Goal: Communication & Community: Answer question/provide support

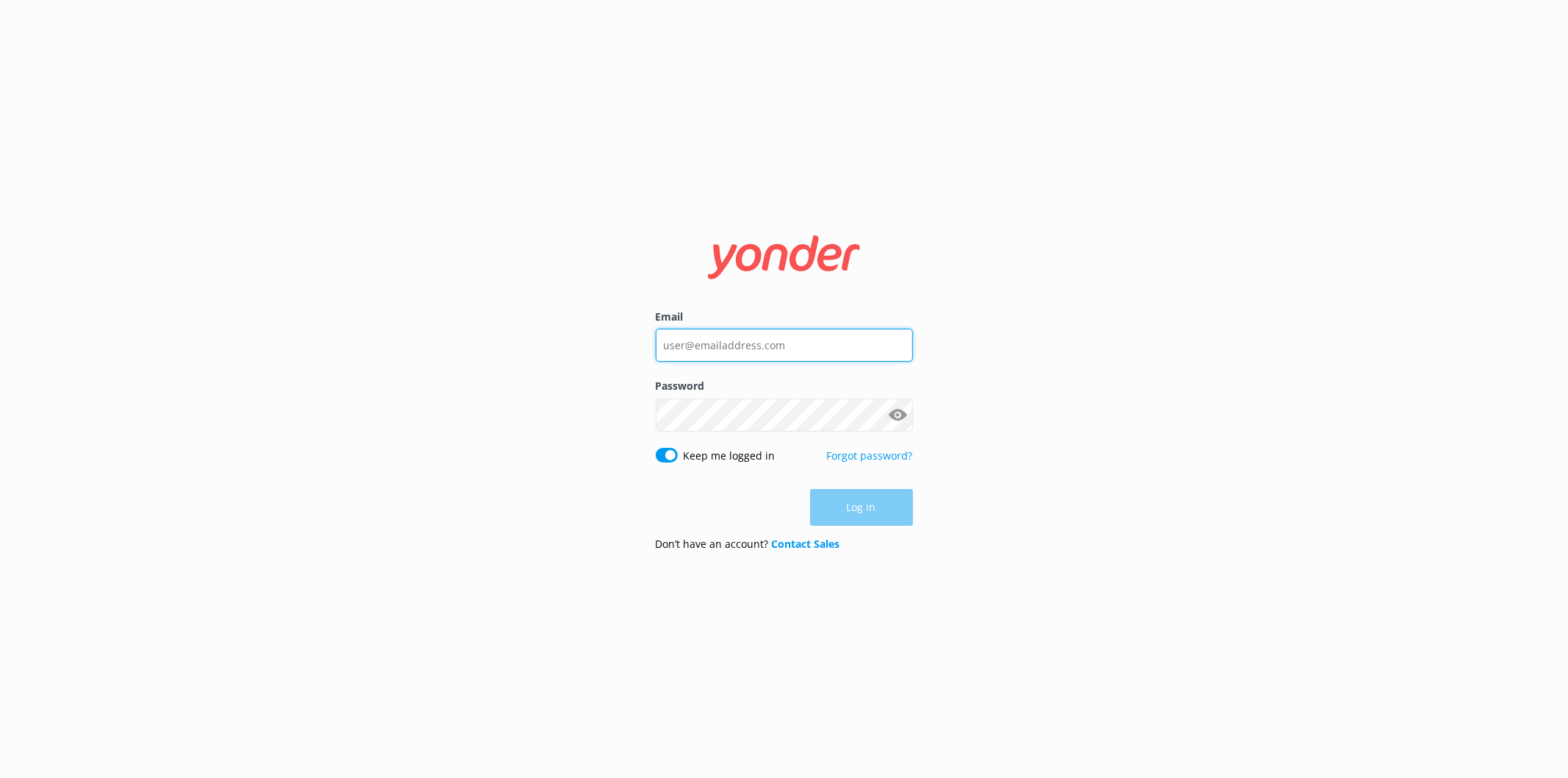
type input "[EMAIL_ADDRESS][DOMAIN_NAME]"
click at [888, 509] on div "Log in" at bounding box center [784, 507] width 257 height 37
click at [888, 509] on button "Log in" at bounding box center [861, 508] width 103 height 37
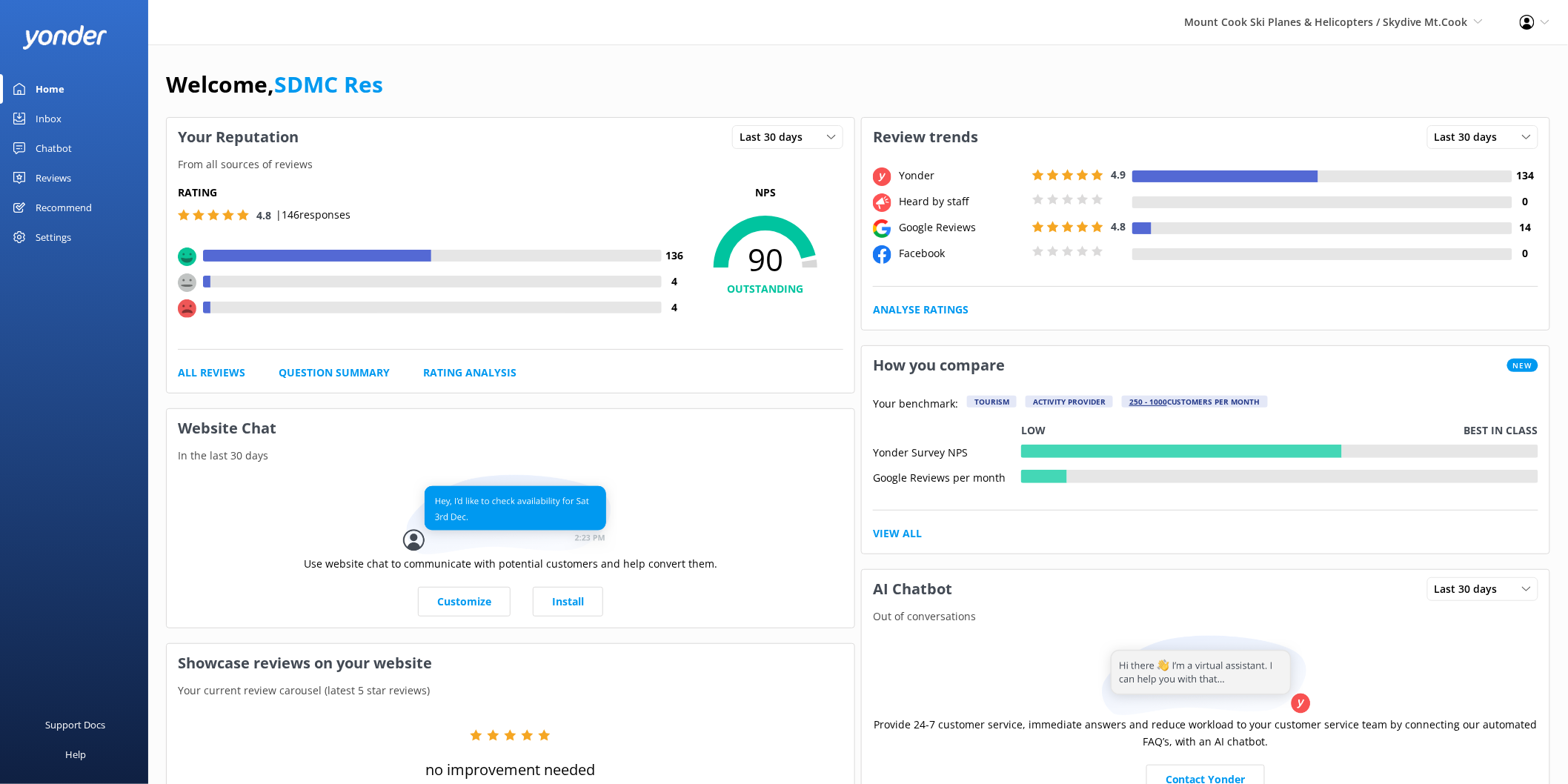
click at [54, 180] on div "Reviews" at bounding box center [53, 178] width 35 height 30
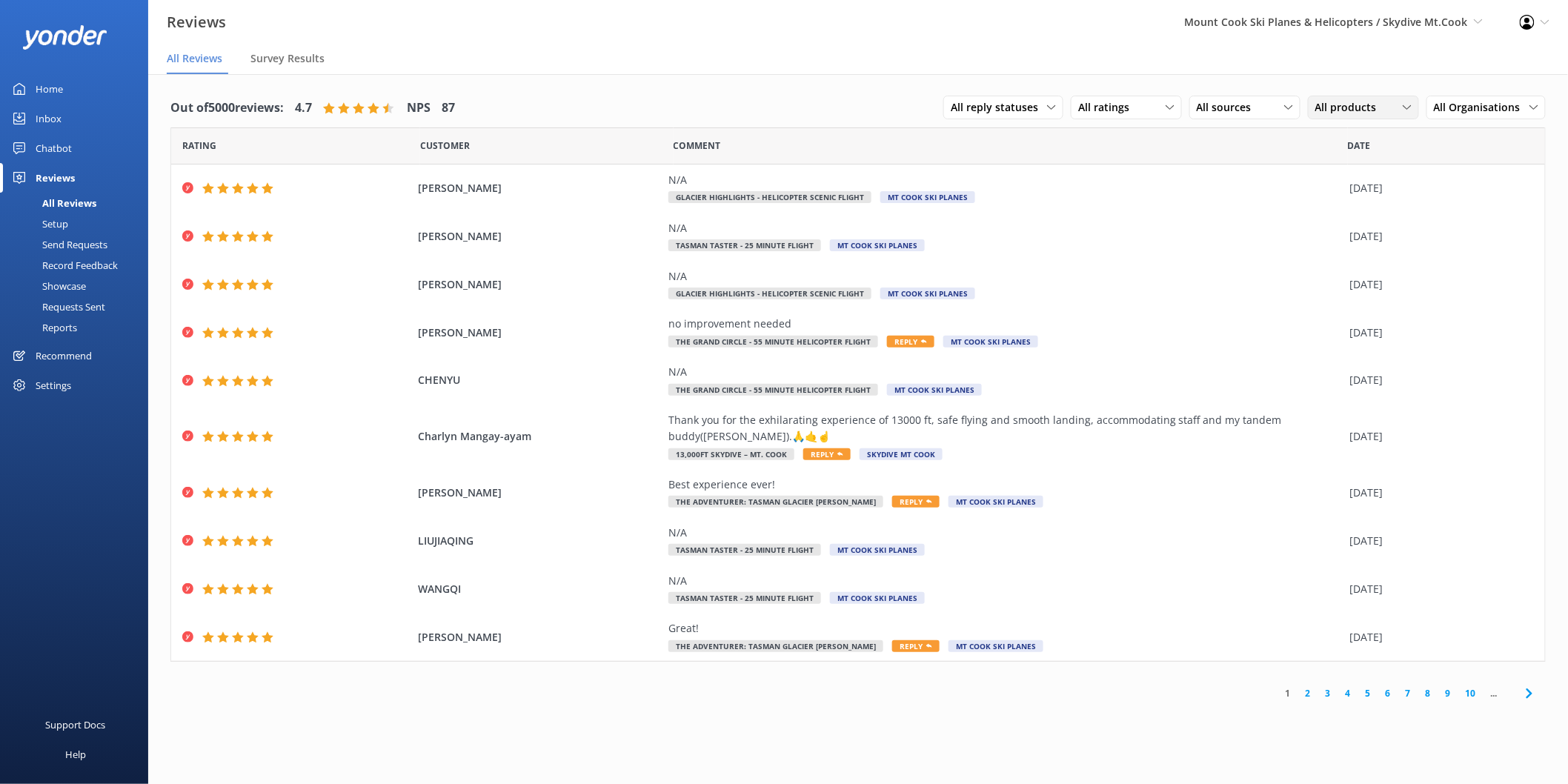
click at [1358, 106] on span "All products" at bounding box center [1351, 107] width 71 height 16
click at [1503, 108] on span "All Organisations" at bounding box center [1482, 107] width 96 height 16
click at [1498, 161] on div "Skydive Mt Cook" at bounding box center [1470, 168] width 70 height 15
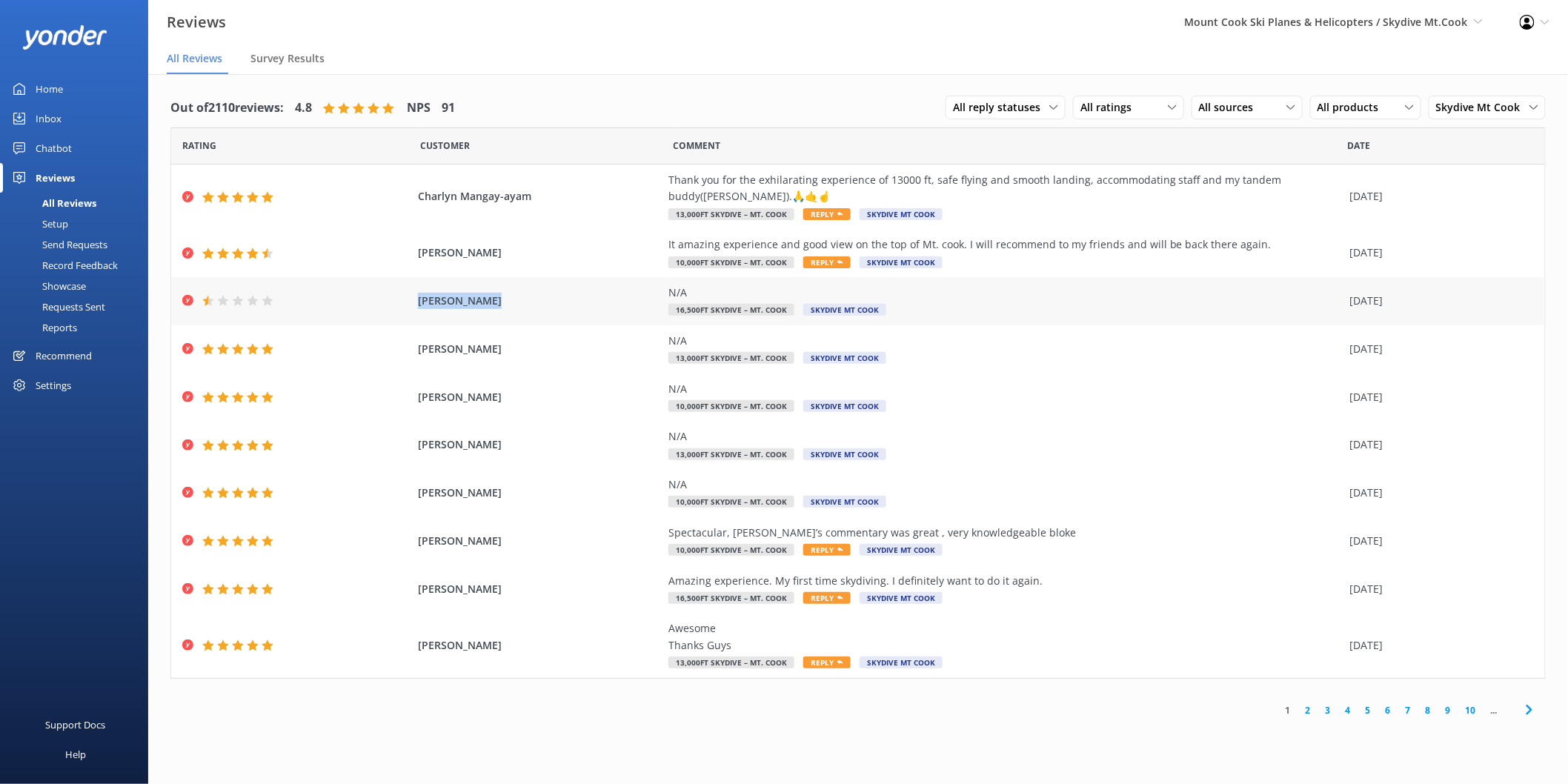
drag, startPoint x: 512, startPoint y: 300, endPoint x: 417, endPoint y: 304, distance: 95.1
click at [418, 304] on span "[PERSON_NAME]" at bounding box center [539, 300] width 243 height 16
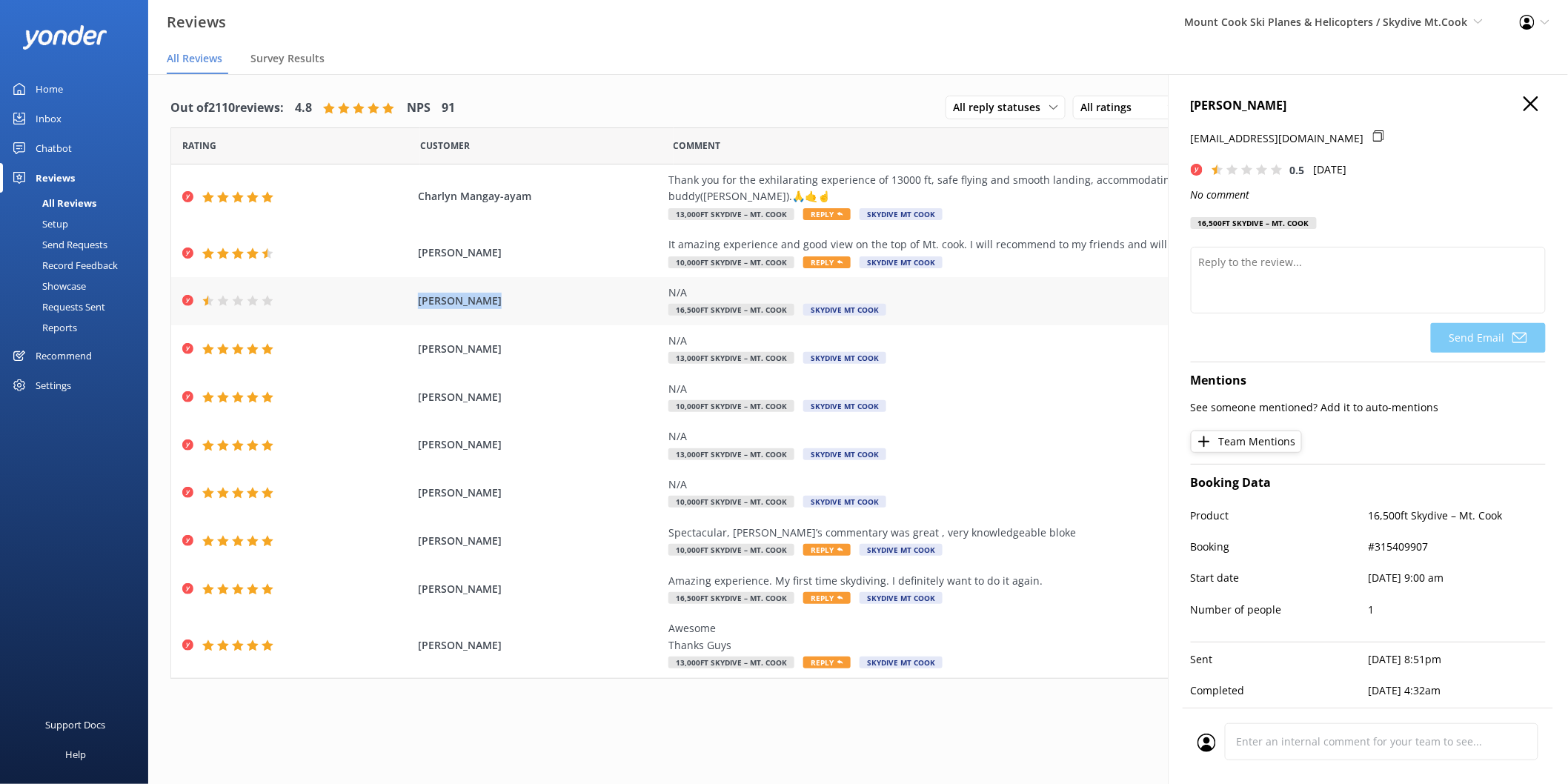
copy span "[PERSON_NAME]"
click at [1524, 107] on icon "button" at bounding box center [1532, 104] width 15 height 15
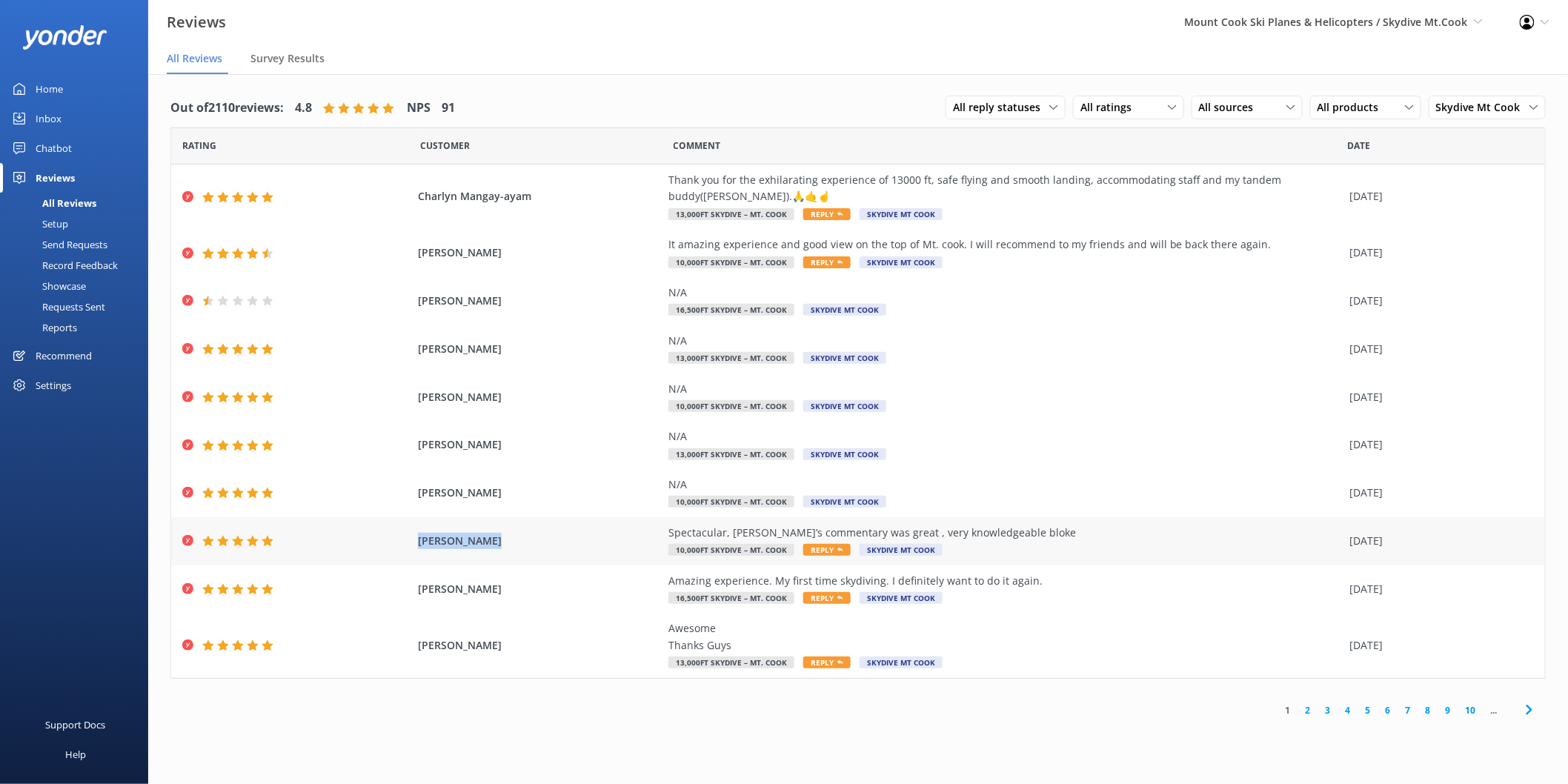
drag, startPoint x: 497, startPoint y: 545, endPoint x: 361, endPoint y: 542, distance: 136.0
click at [361, 542] on div "[PERSON_NAME] Spectacular, [PERSON_NAME]’s commentary was great , very knowledg…" at bounding box center [858, 541] width 1374 height 48
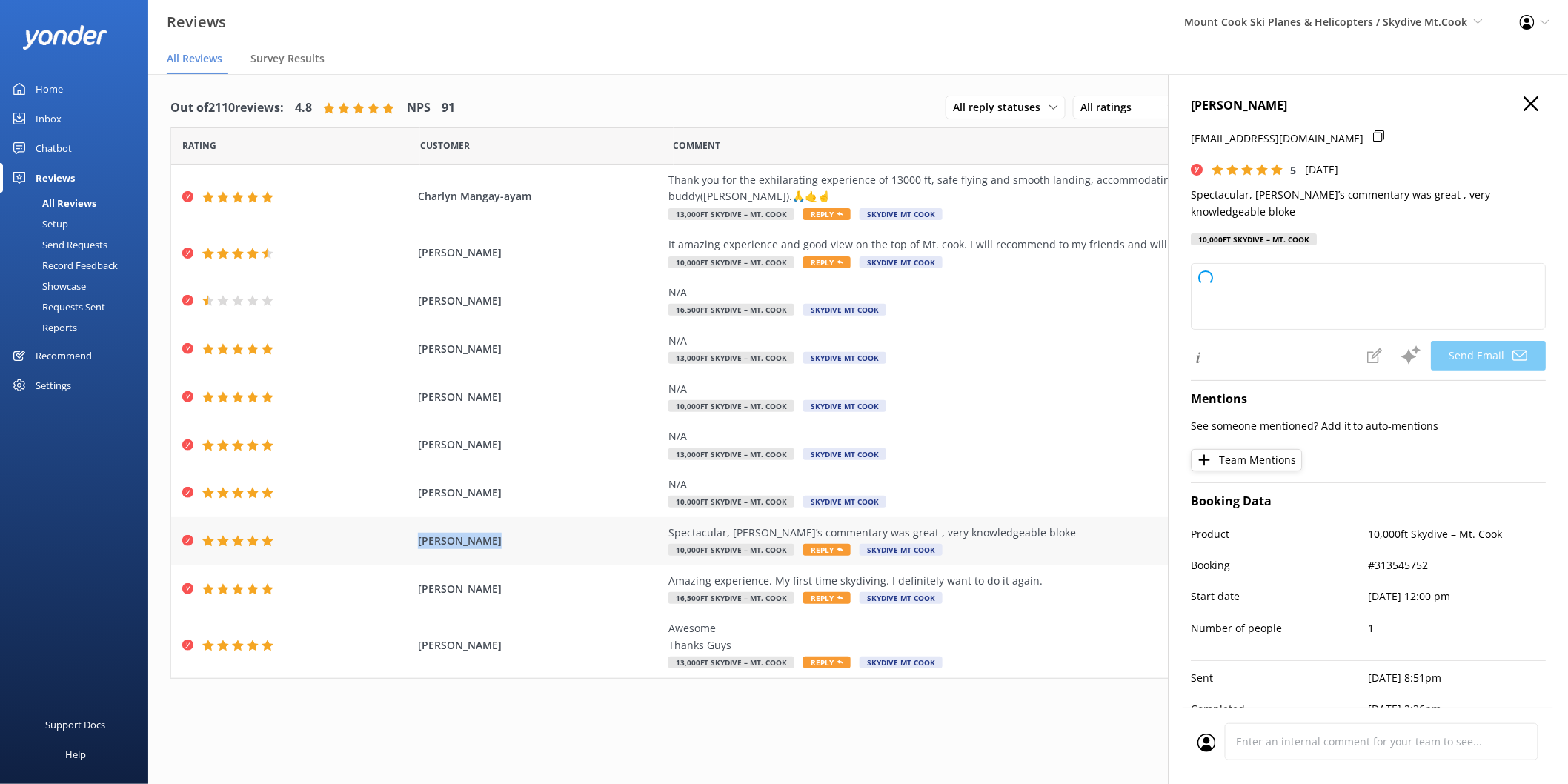
copy span "[PERSON_NAME]"
type textarea "Thank you so much, [PERSON_NAME]! We're thrilled to hear you enjoyed [PERSON_NA…"
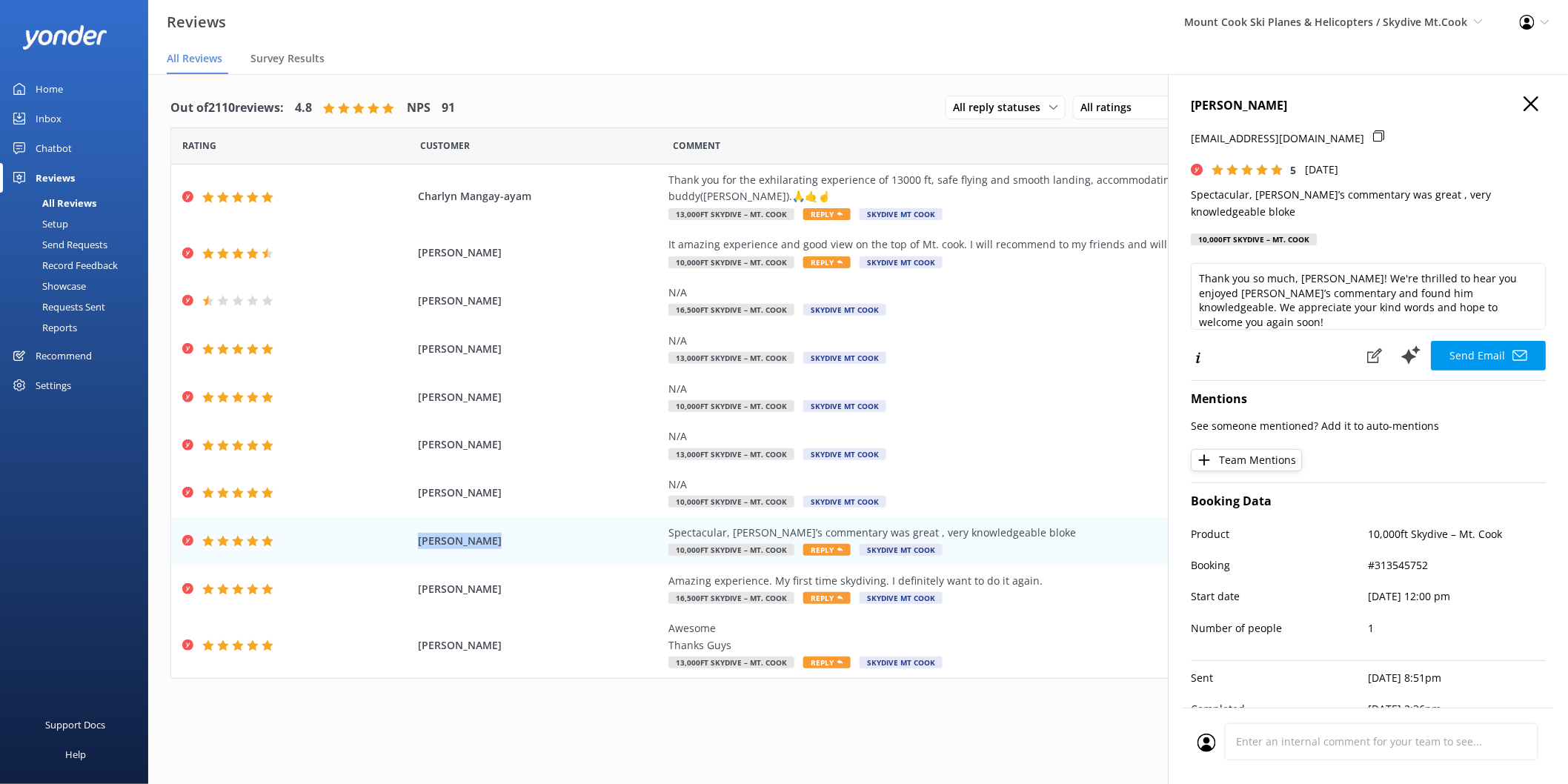
click at [1525, 101] on icon "button" at bounding box center [1532, 104] width 15 height 15
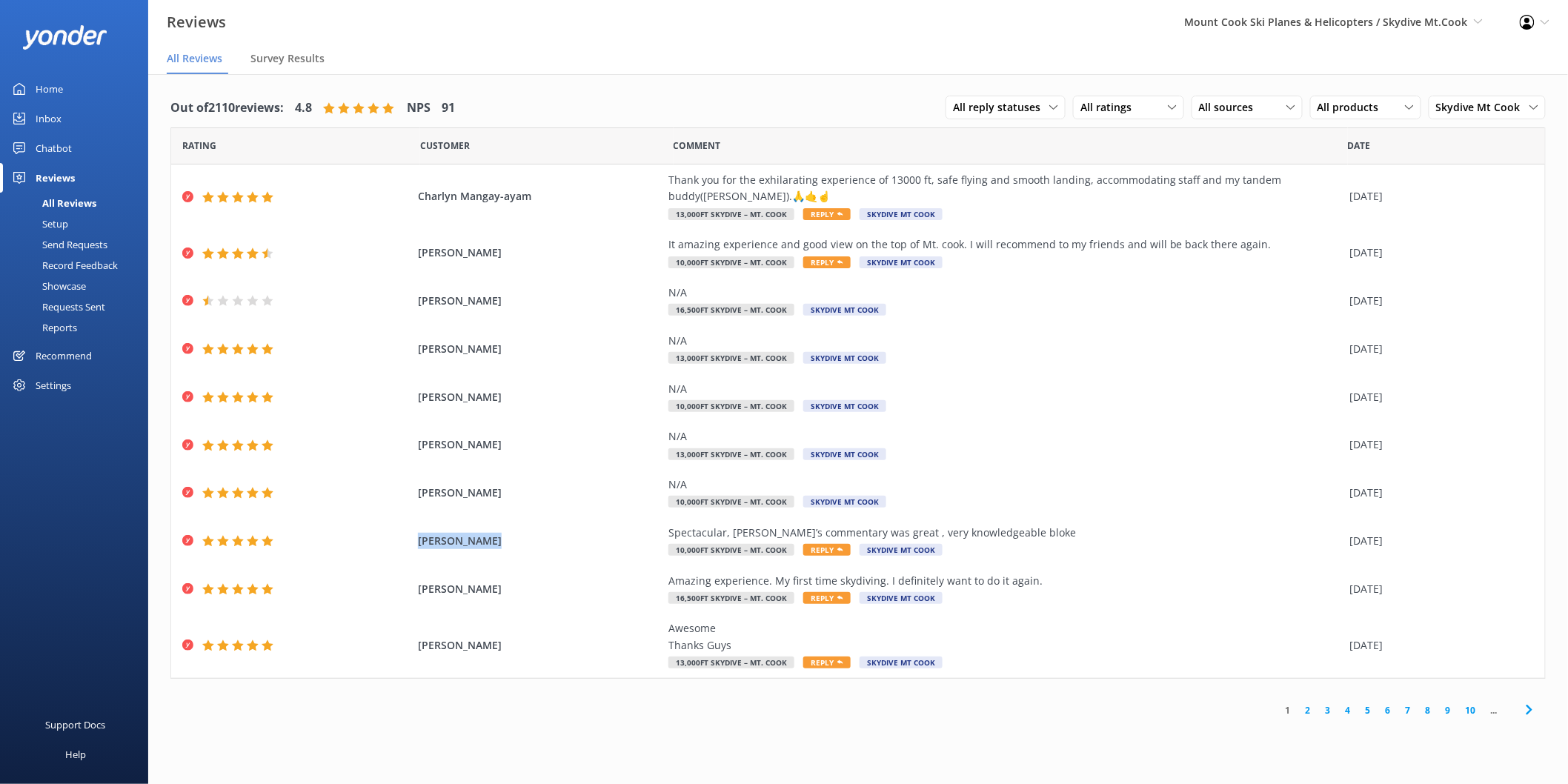
click at [1308, 707] on link "2" at bounding box center [1308, 710] width 20 height 14
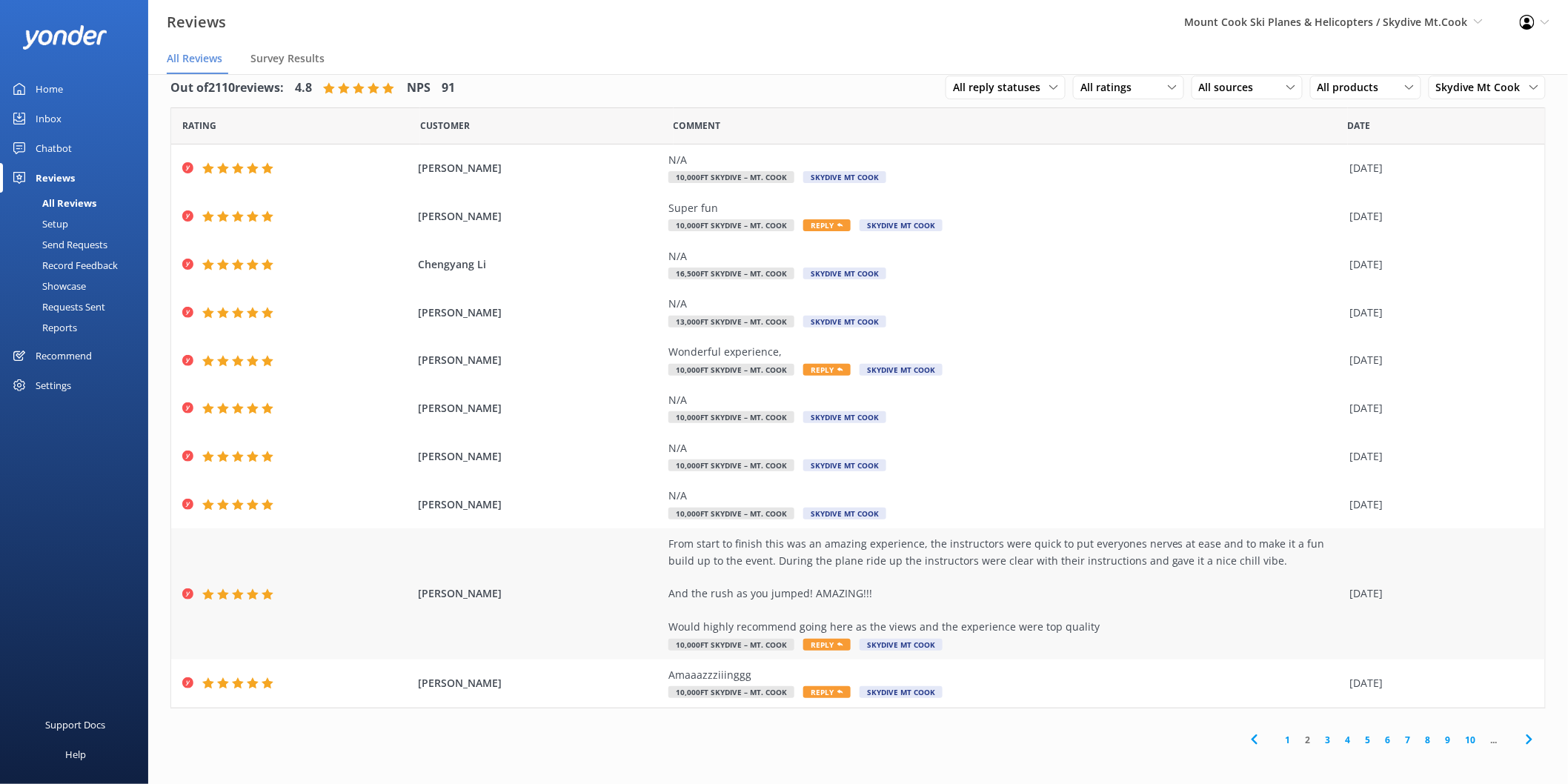
scroll to position [30, 0]
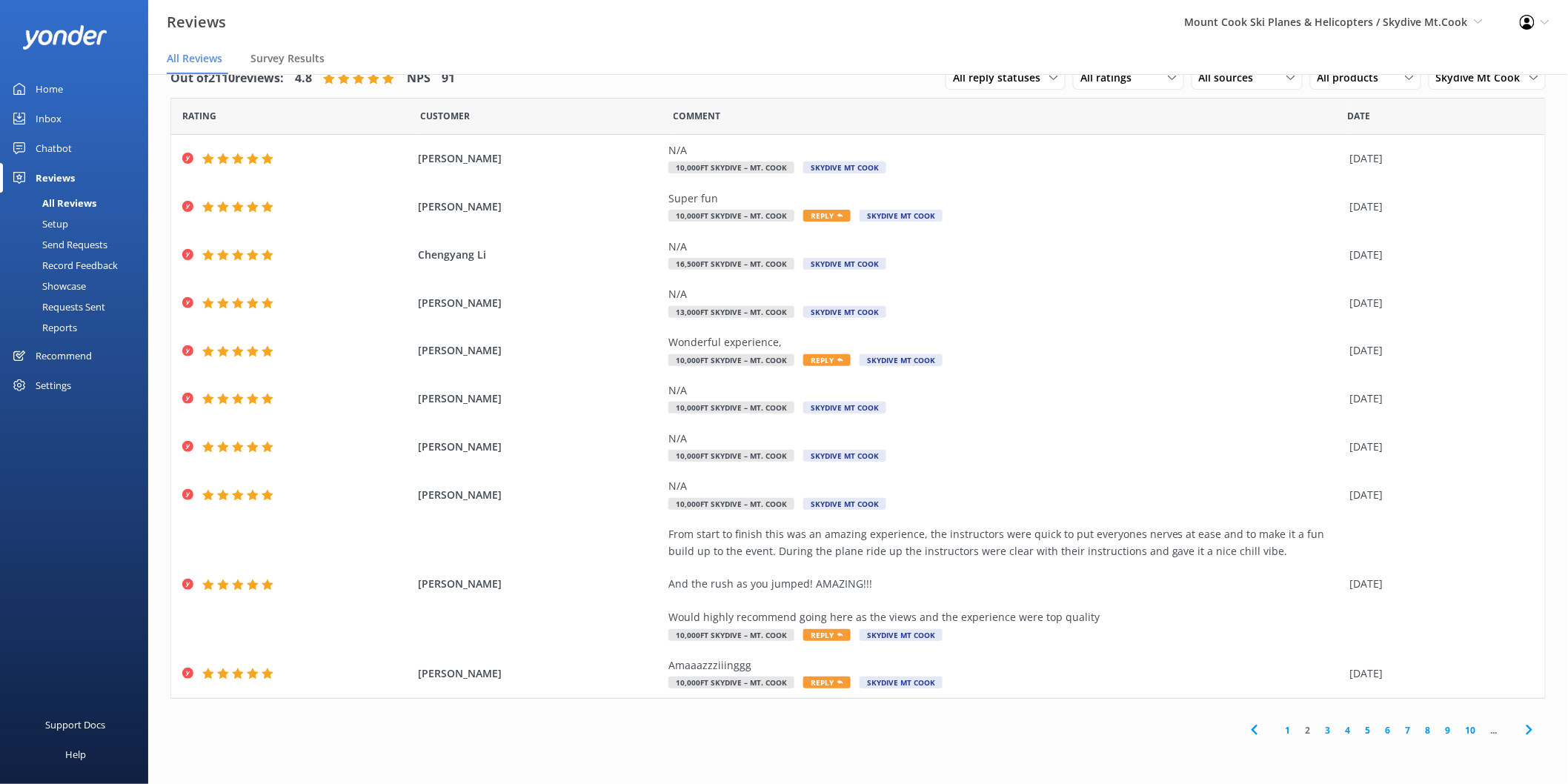
click at [1332, 729] on link "3" at bounding box center [1328, 730] width 20 height 14
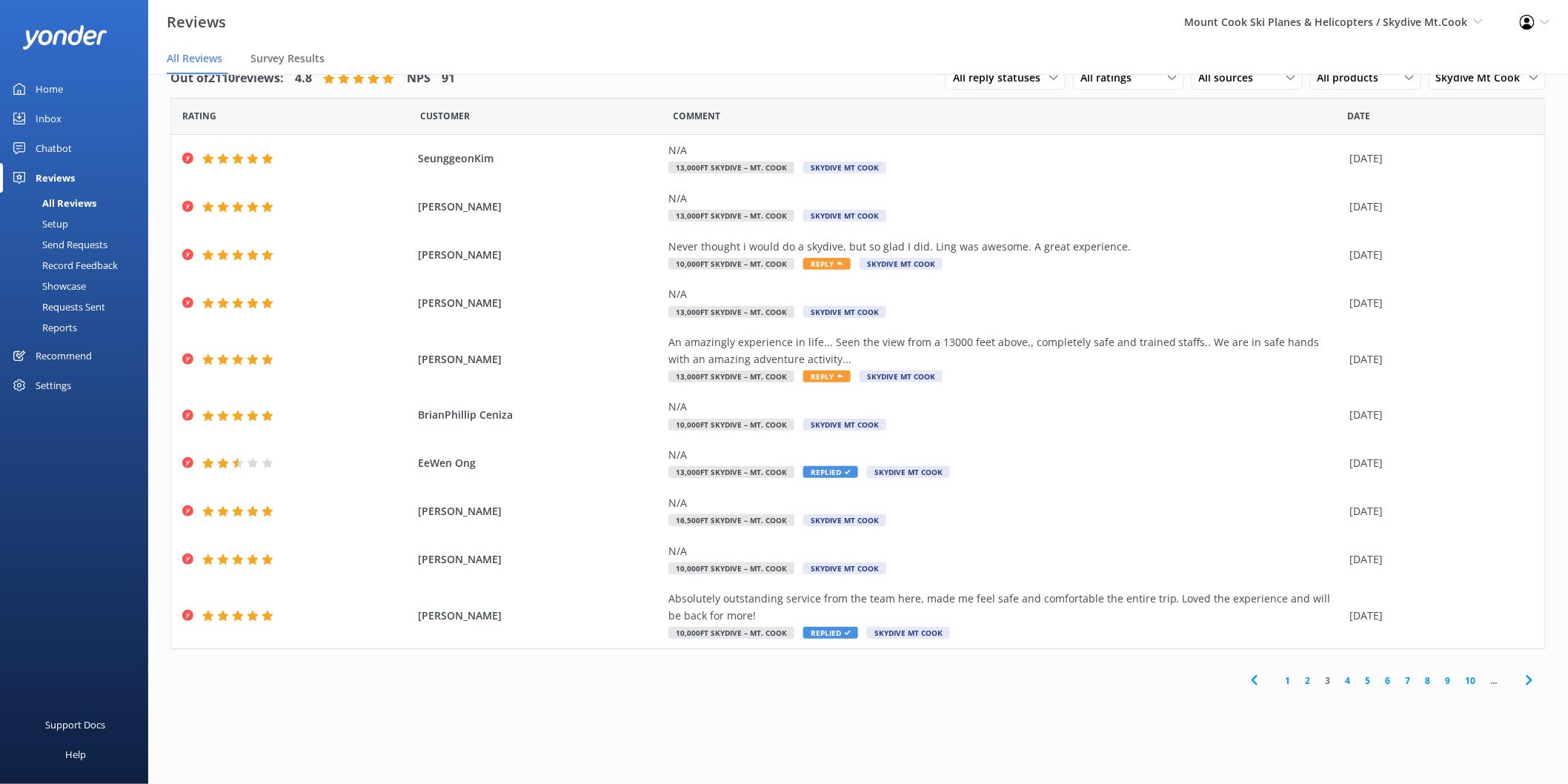
click at [1353, 682] on link "4" at bounding box center [1348, 681] width 20 height 14
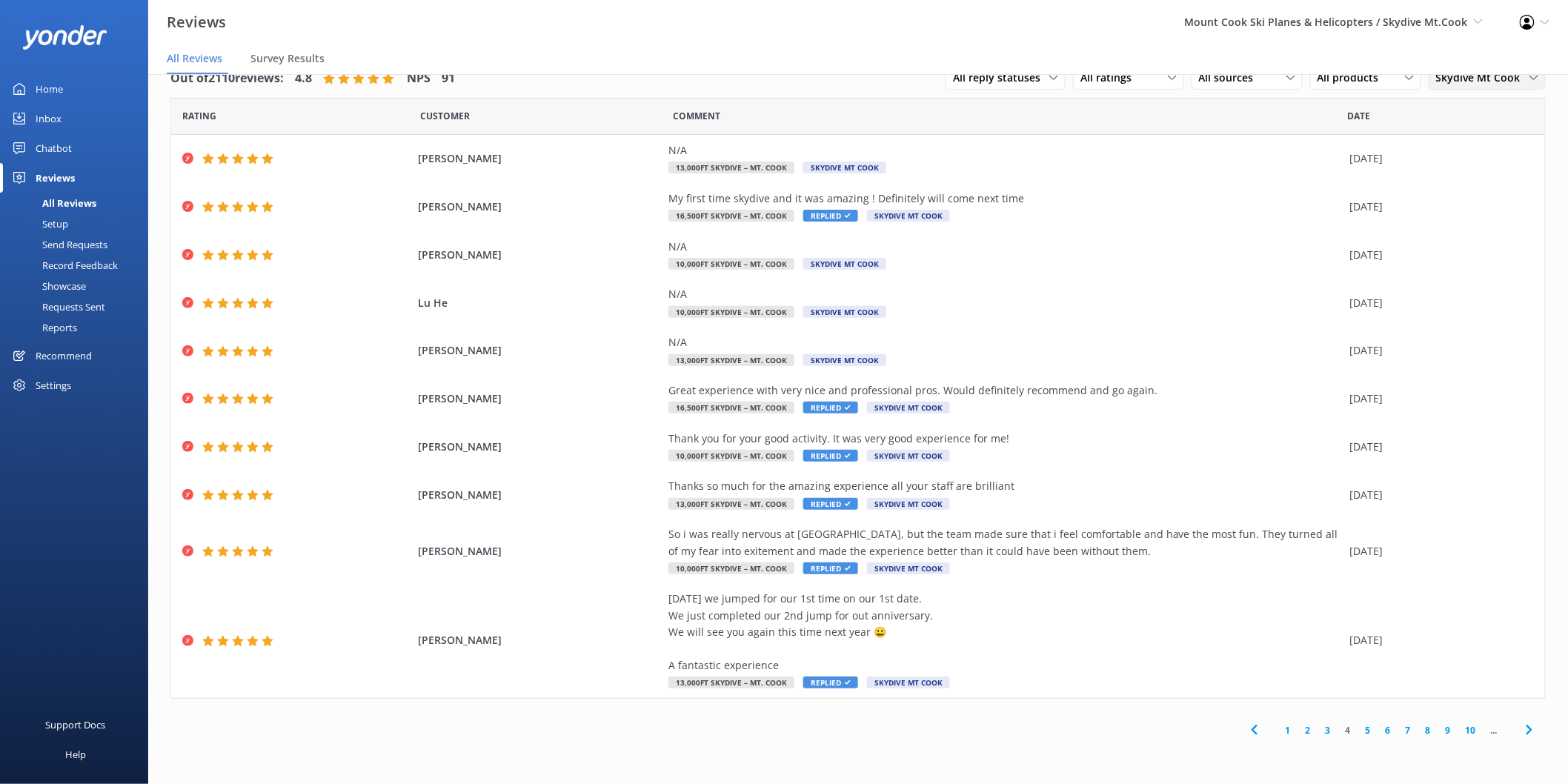
click at [1469, 78] on span "Skydive Mt Cook" at bounding box center [1483, 77] width 94 height 16
click at [1471, 166] on div "Mt Cook Ski Planes" at bounding box center [1477, 168] width 80 height 15
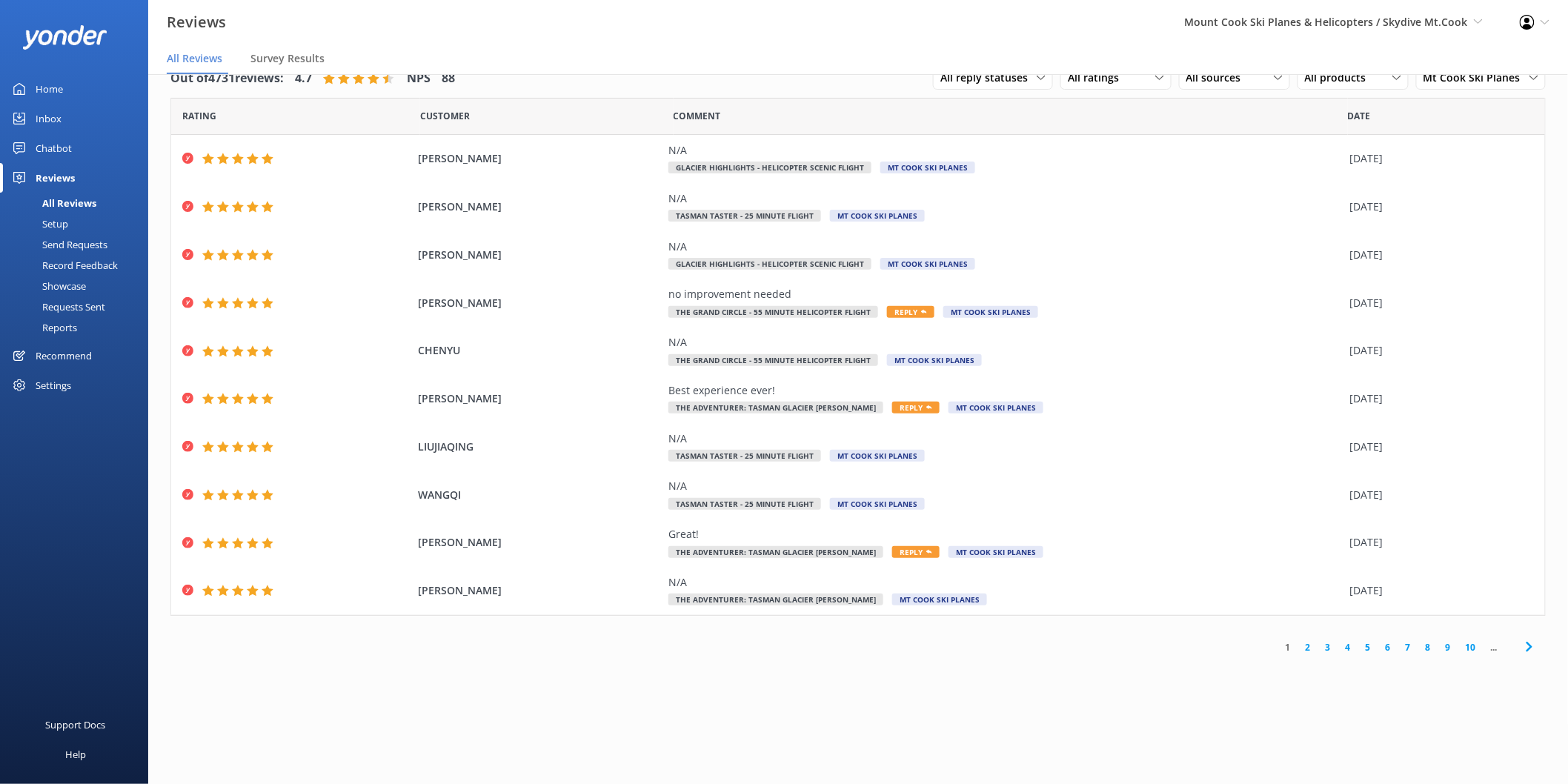
click at [1307, 649] on link "2" at bounding box center [1308, 647] width 20 height 14
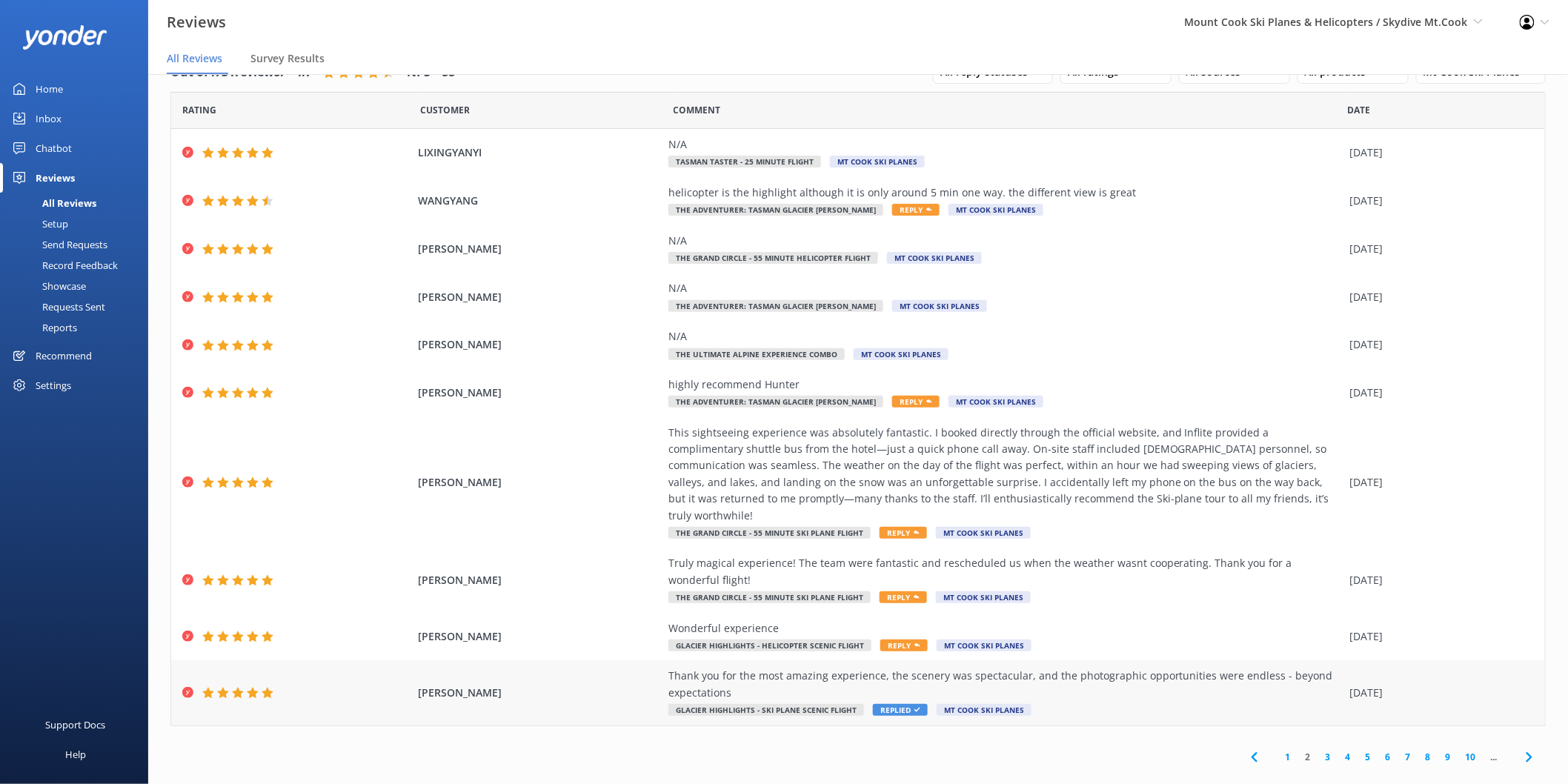
scroll to position [9, 0]
click at [1318, 748] on link "3" at bounding box center [1328, 754] width 20 height 14
